Goal: Obtain resource: Download file/media

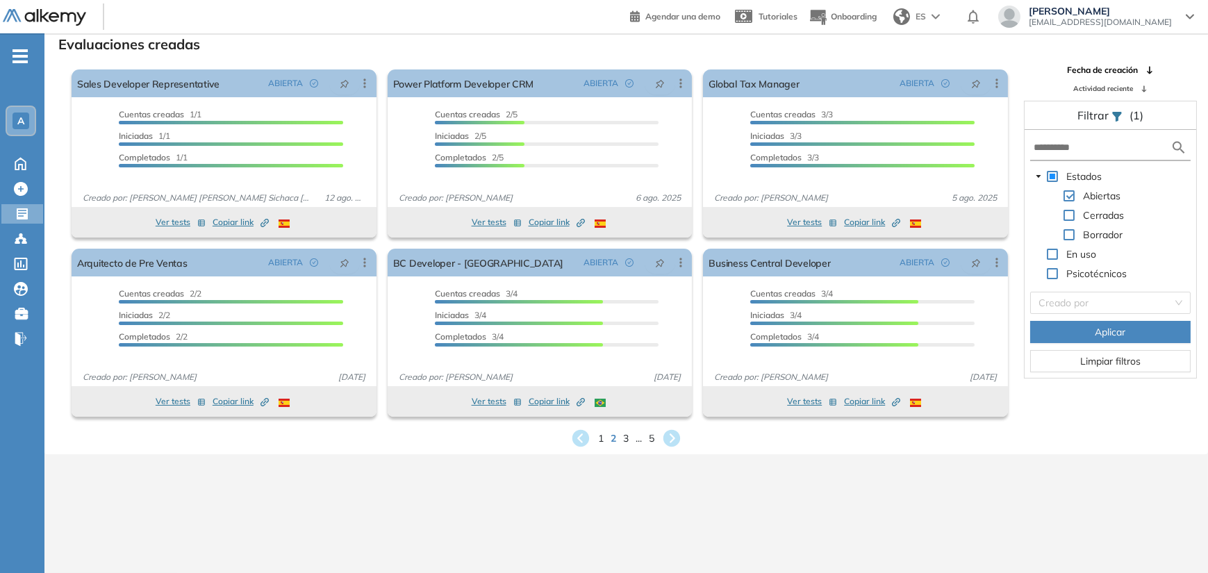
click at [655, 443] on div "1 2 3 ... 5" at bounding box center [626, 438] width 1141 height 21
click at [653, 441] on span "5" at bounding box center [652, 438] width 6 height 16
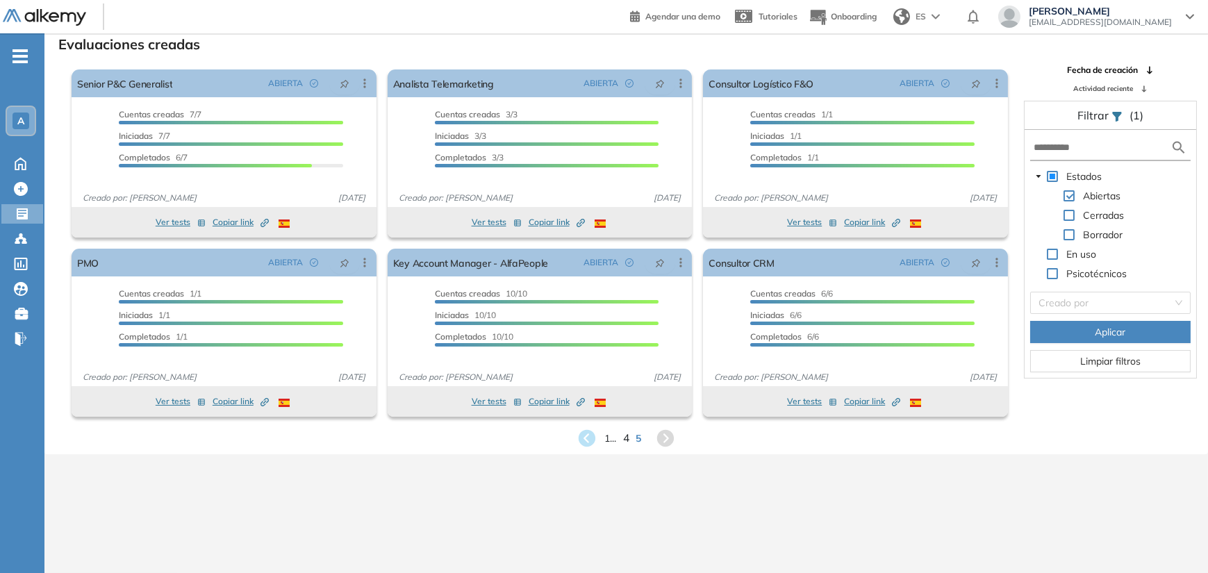
click at [624, 437] on span "4" at bounding box center [626, 438] width 6 height 16
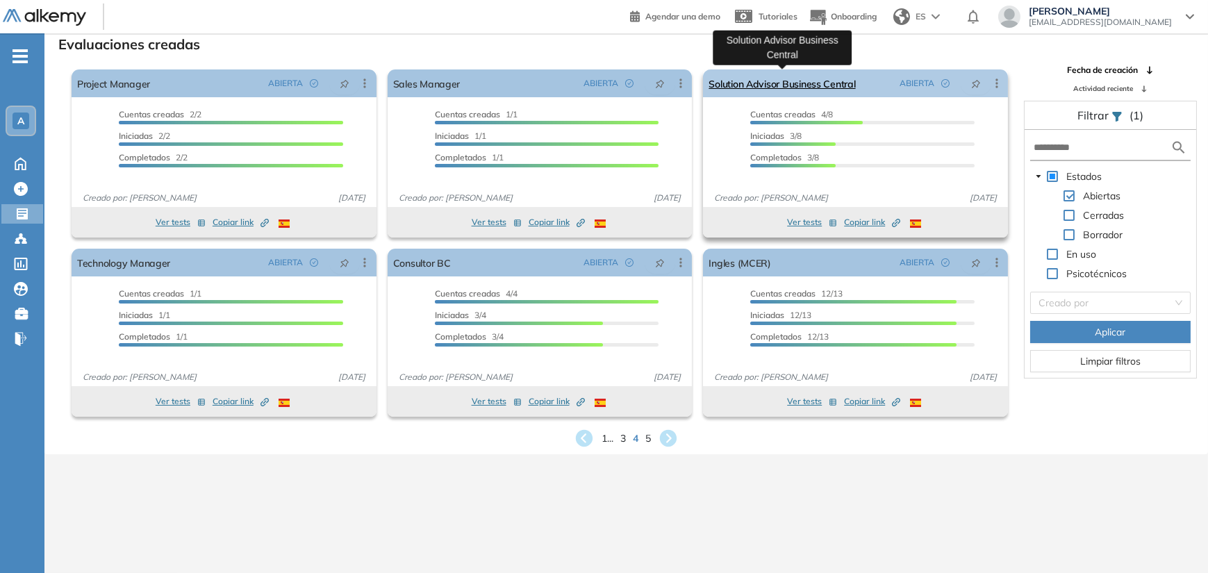
click at [778, 90] on link "Solution Advisor Business Central" at bounding box center [781, 83] width 147 height 28
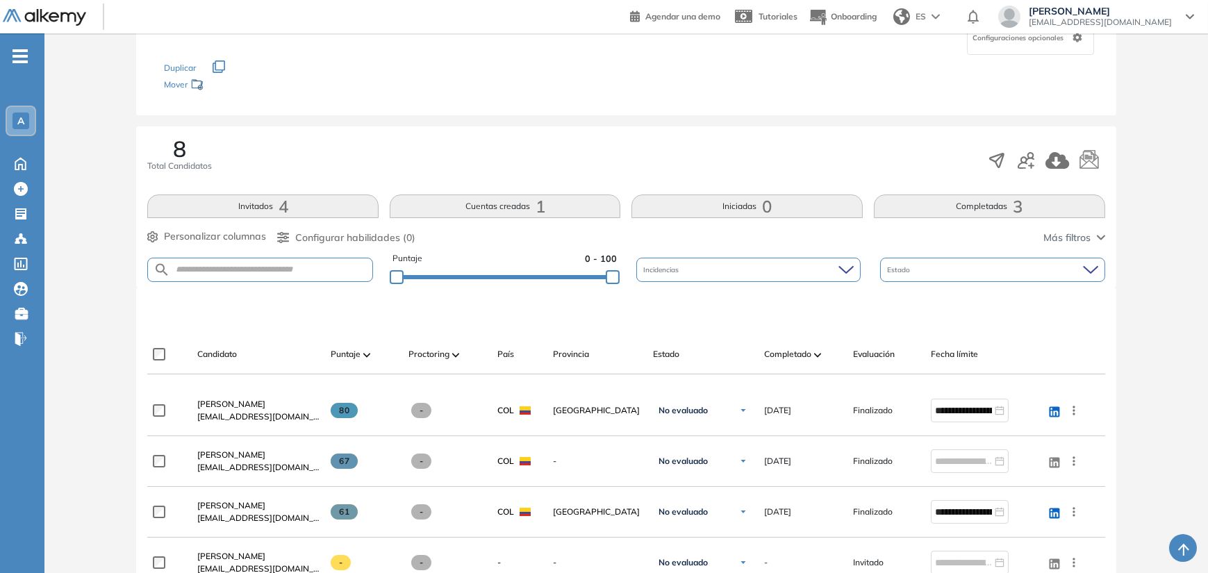
scroll to position [278, 0]
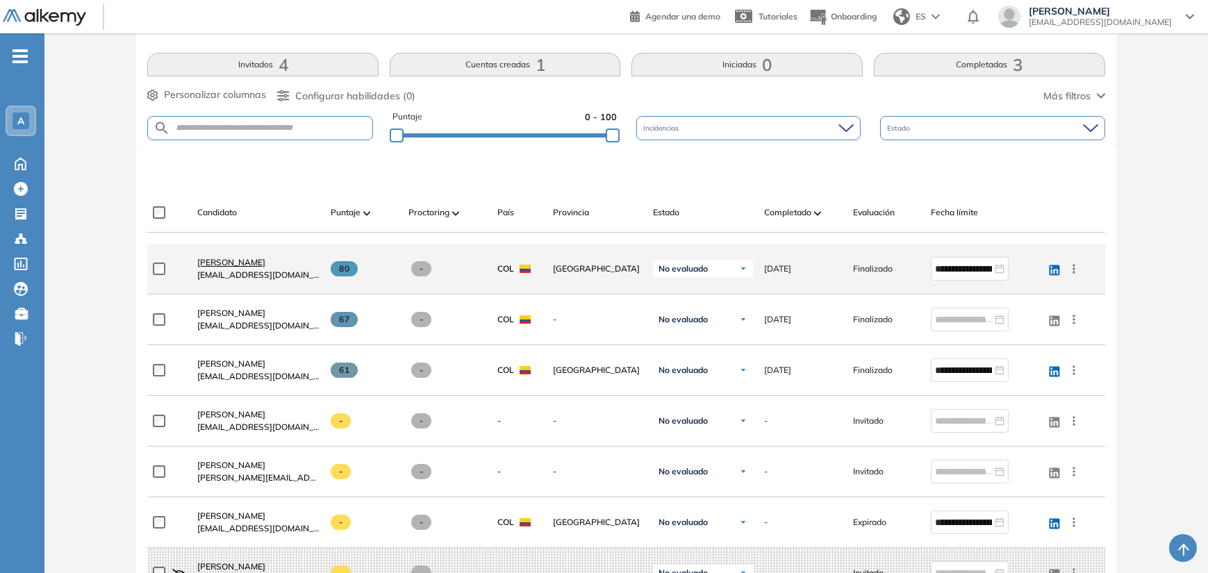
click at [262, 262] on span "[PERSON_NAME]" at bounding box center [231, 262] width 68 height 10
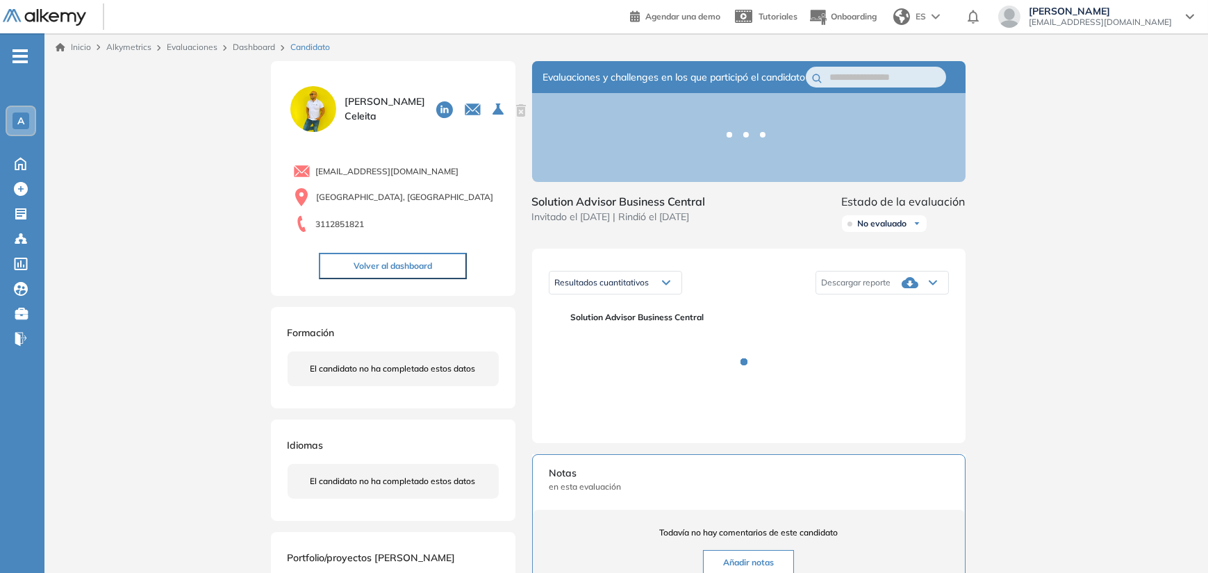
click at [326, 115] on img at bounding box center [312, 108] width 51 height 51
click at [353, 99] on span "[PERSON_NAME]" at bounding box center [384, 108] width 81 height 29
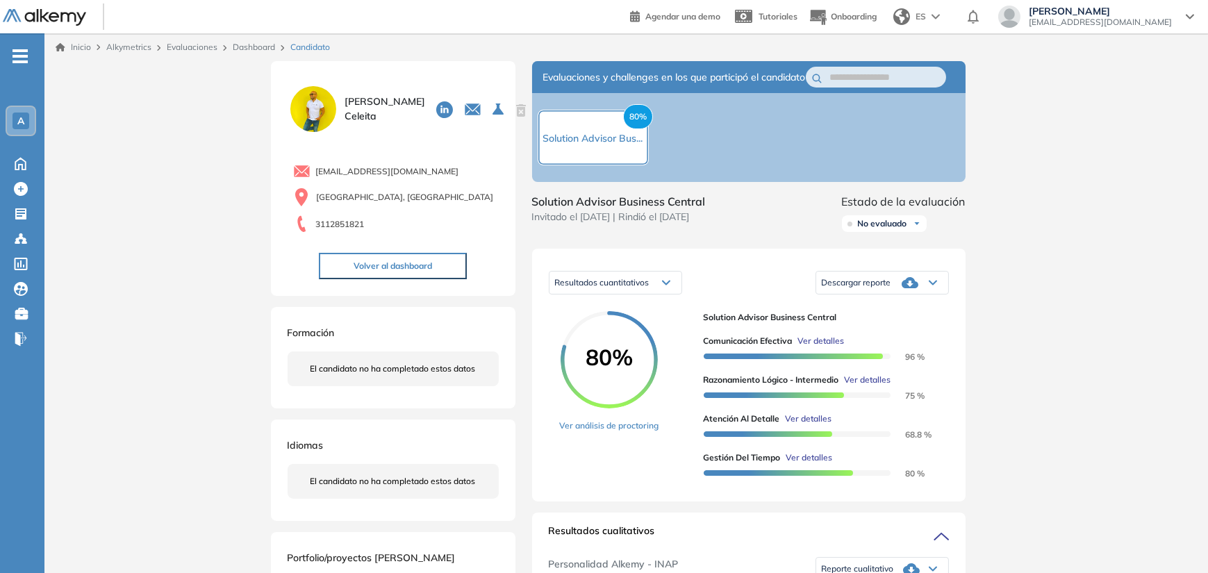
click at [353, 115] on span "[PERSON_NAME]" at bounding box center [384, 108] width 81 height 29
click at [328, 115] on img at bounding box center [312, 108] width 51 height 51
click at [319, 114] on img at bounding box center [312, 108] width 51 height 51
click at [319, 112] on img at bounding box center [312, 108] width 51 height 51
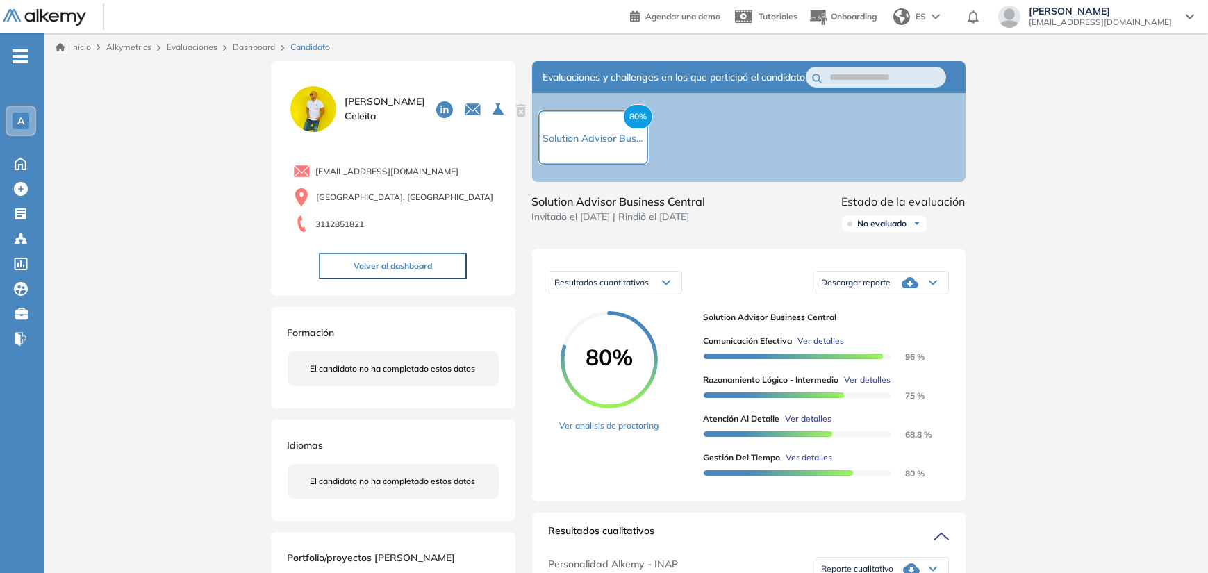
click at [404, 266] on button "Volver al dashboard" at bounding box center [393, 266] width 148 height 26
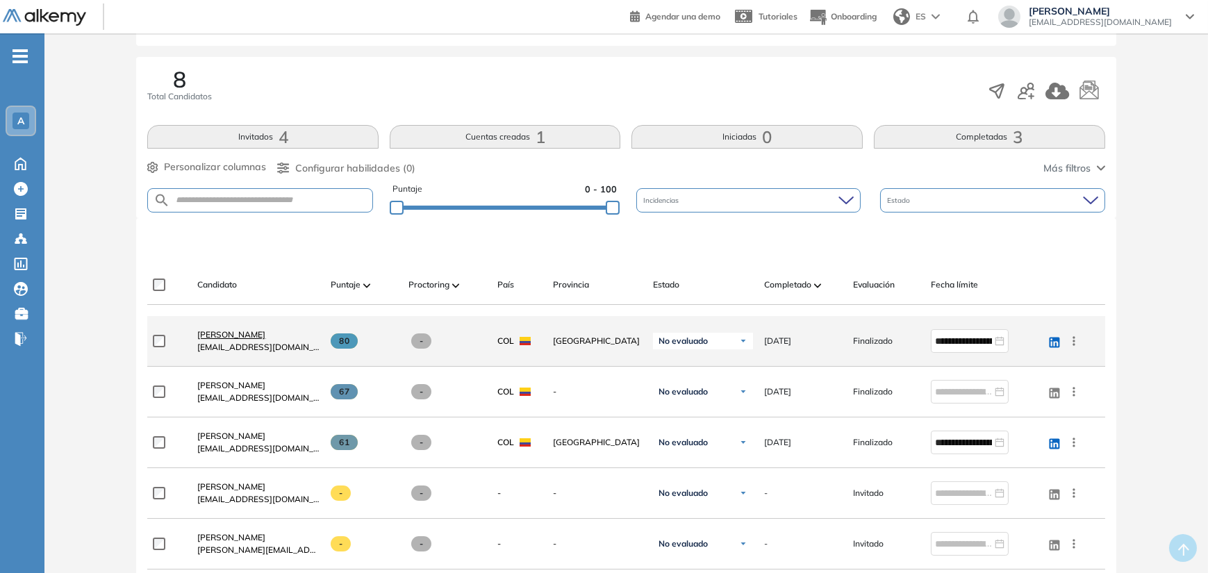
scroll to position [208, 0]
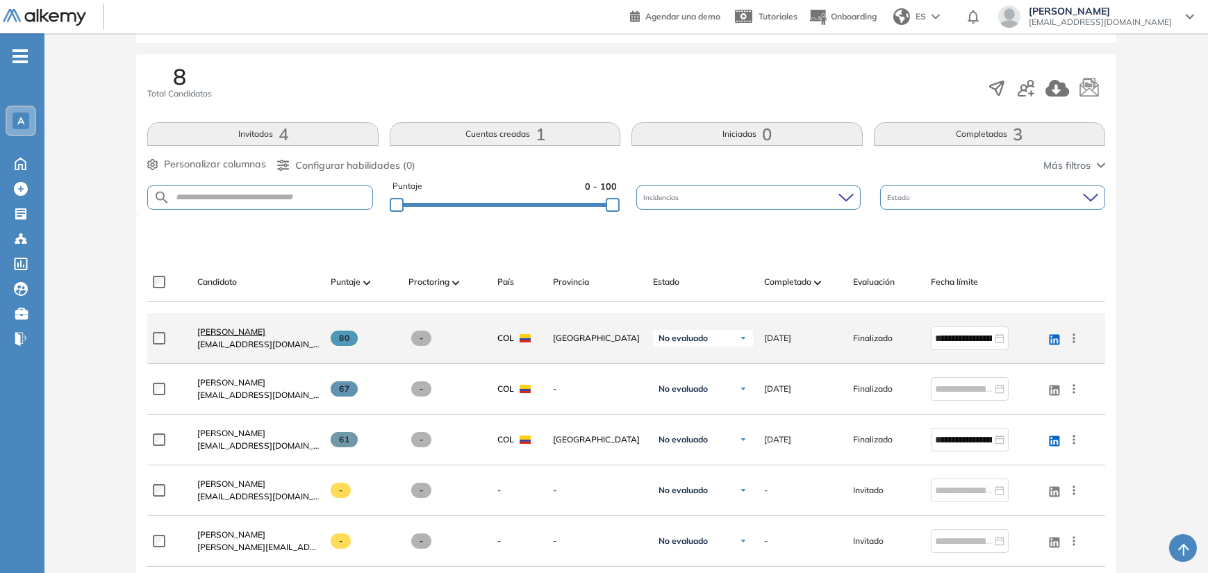
click at [230, 328] on span "[PERSON_NAME]" at bounding box center [231, 331] width 68 height 10
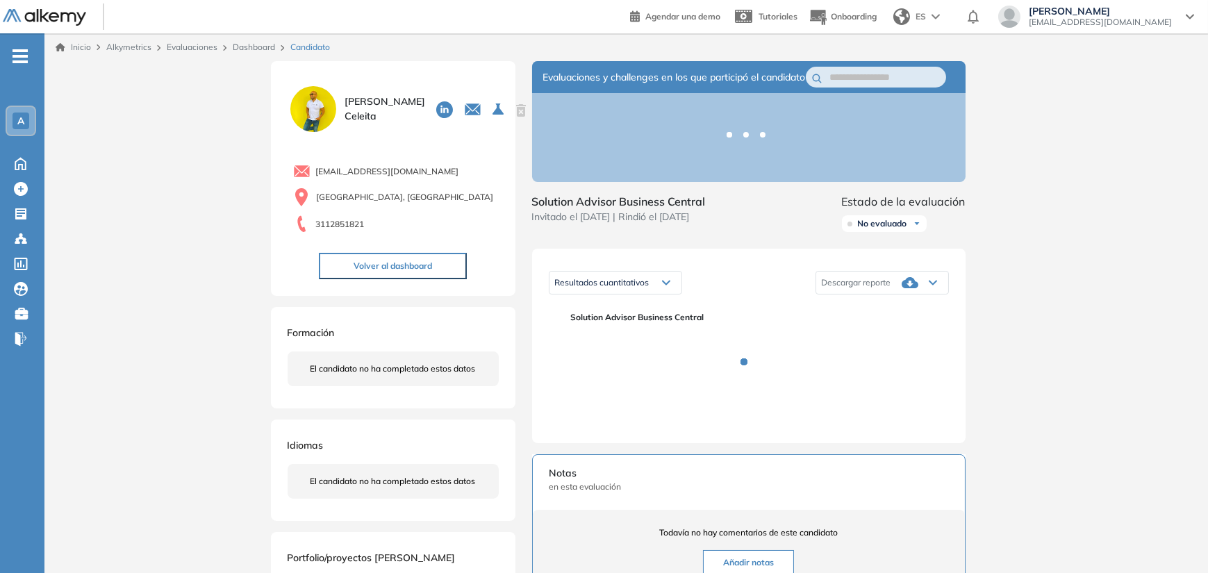
click at [313, 128] on img at bounding box center [312, 108] width 51 height 51
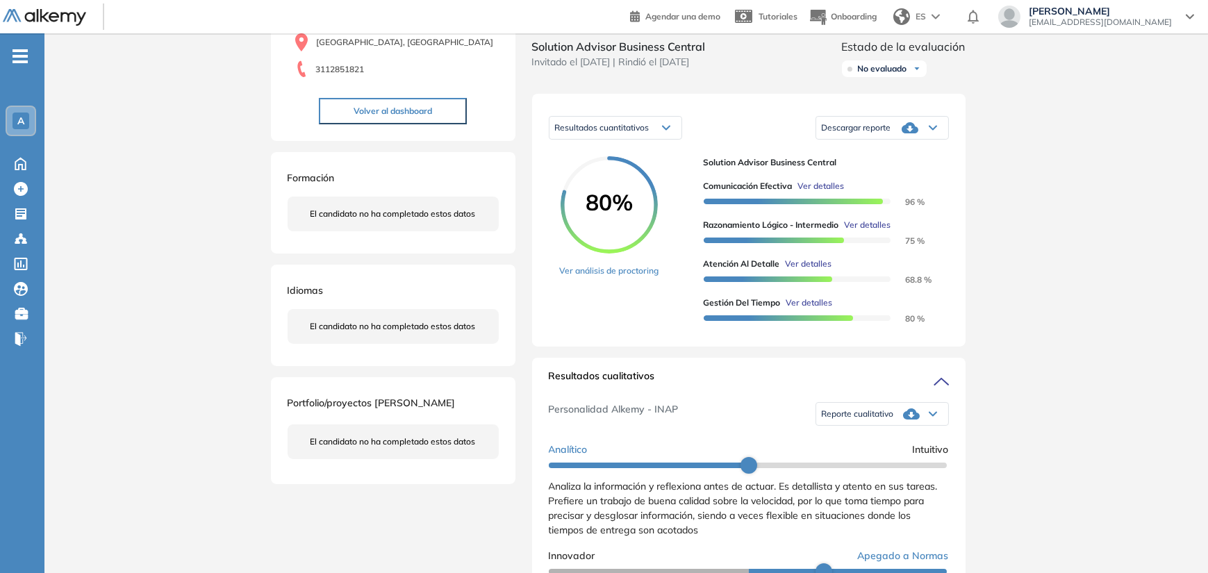
scroll to position [139, 0]
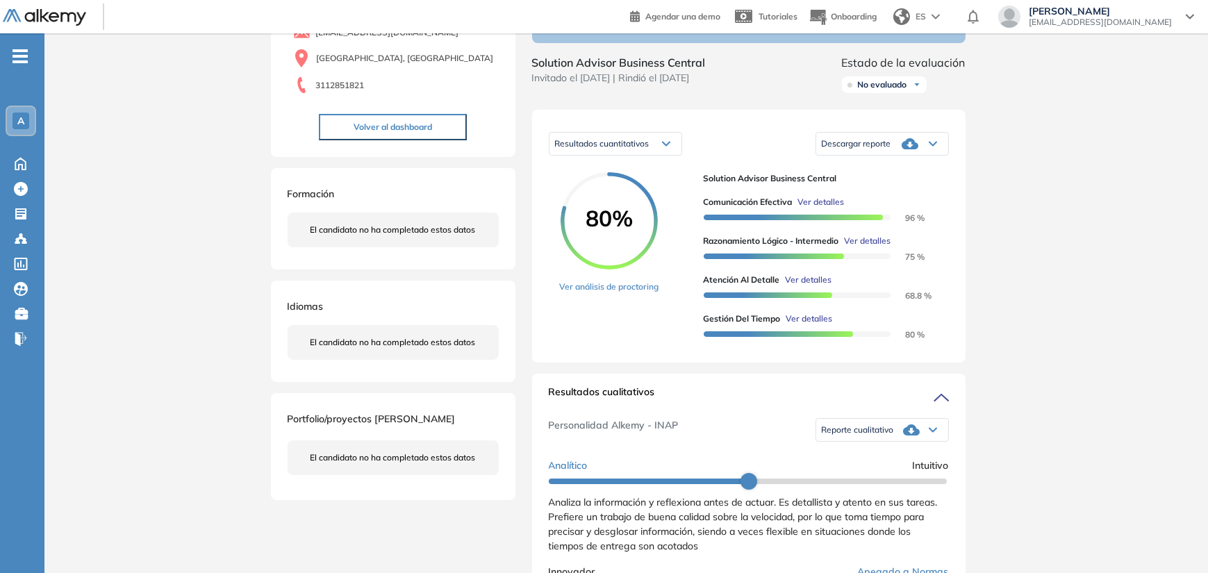
click at [876, 158] on div "Descargar reporte" at bounding box center [882, 144] width 132 height 28
click at [871, 178] on li "Descargar informe completo" at bounding box center [873, 172] width 103 height 14
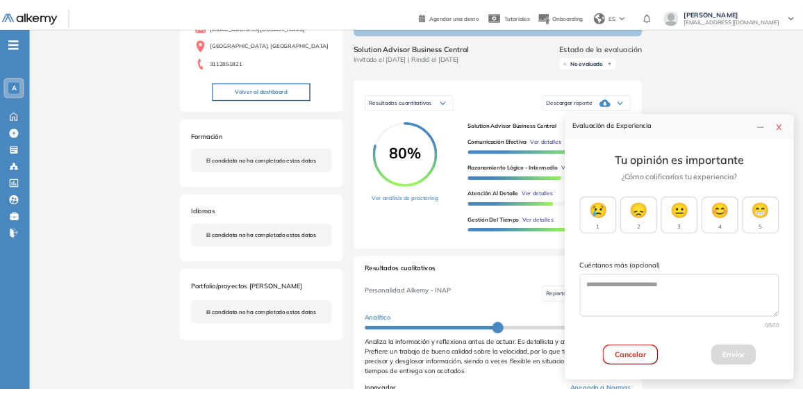
scroll to position [0, 0]
